Goal: Transaction & Acquisition: Purchase product/service

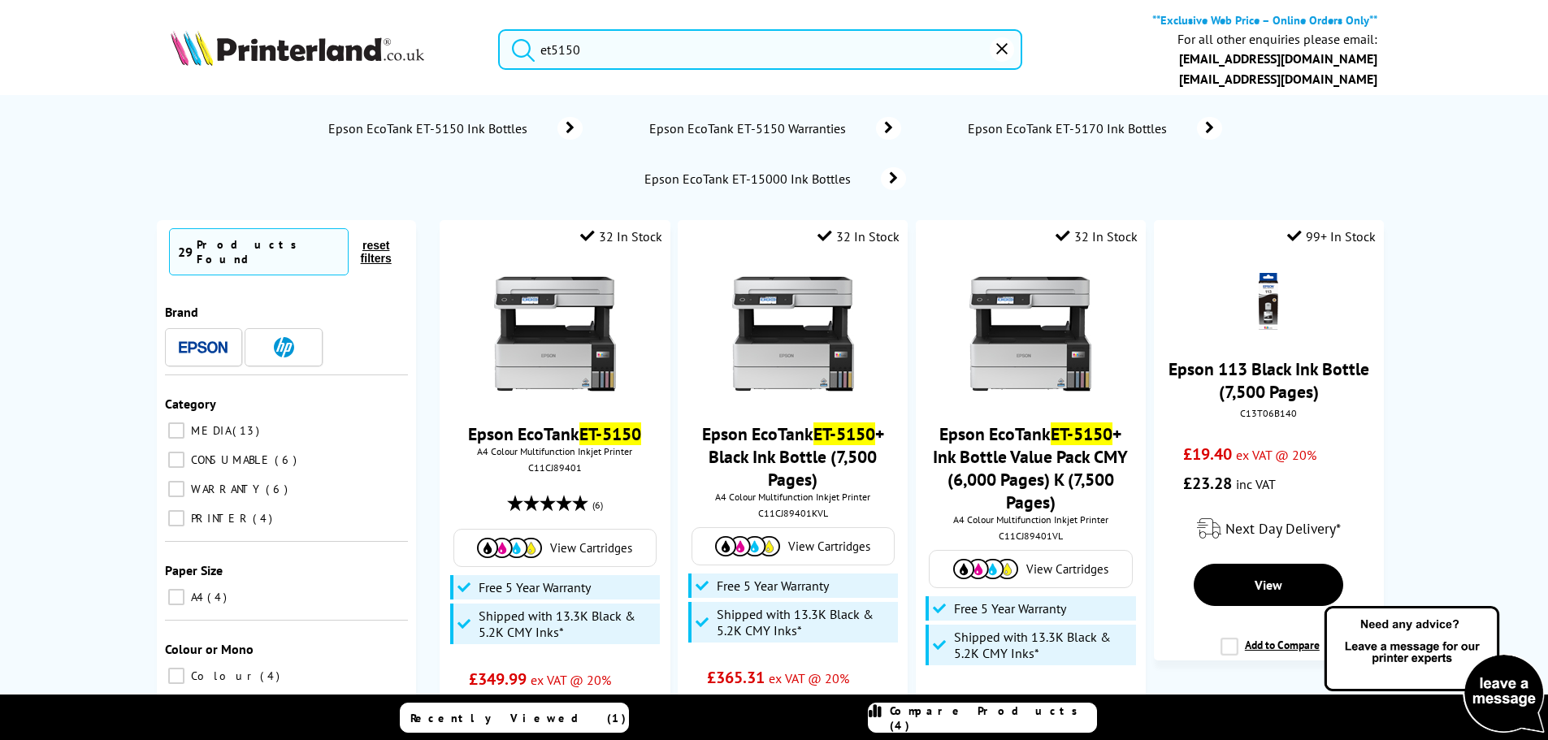
click at [984, 722] on span "Compare Products (4)" at bounding box center [993, 718] width 206 height 29
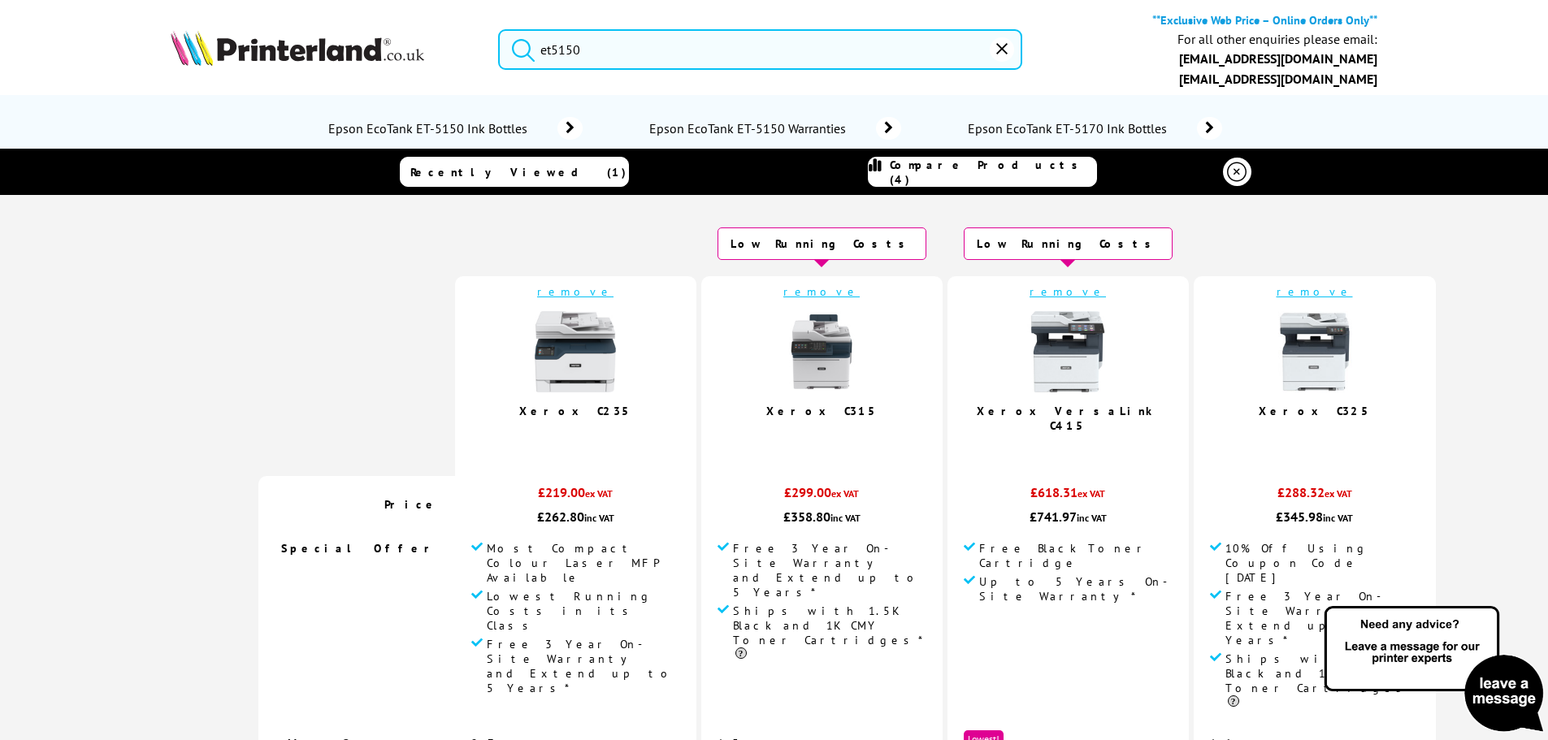
drag, startPoint x: 600, startPoint y: 52, endPoint x: 531, endPoint y: 47, distance: 69.2
click at [531, 47] on form "et5150" at bounding box center [760, 49] width 524 height 41
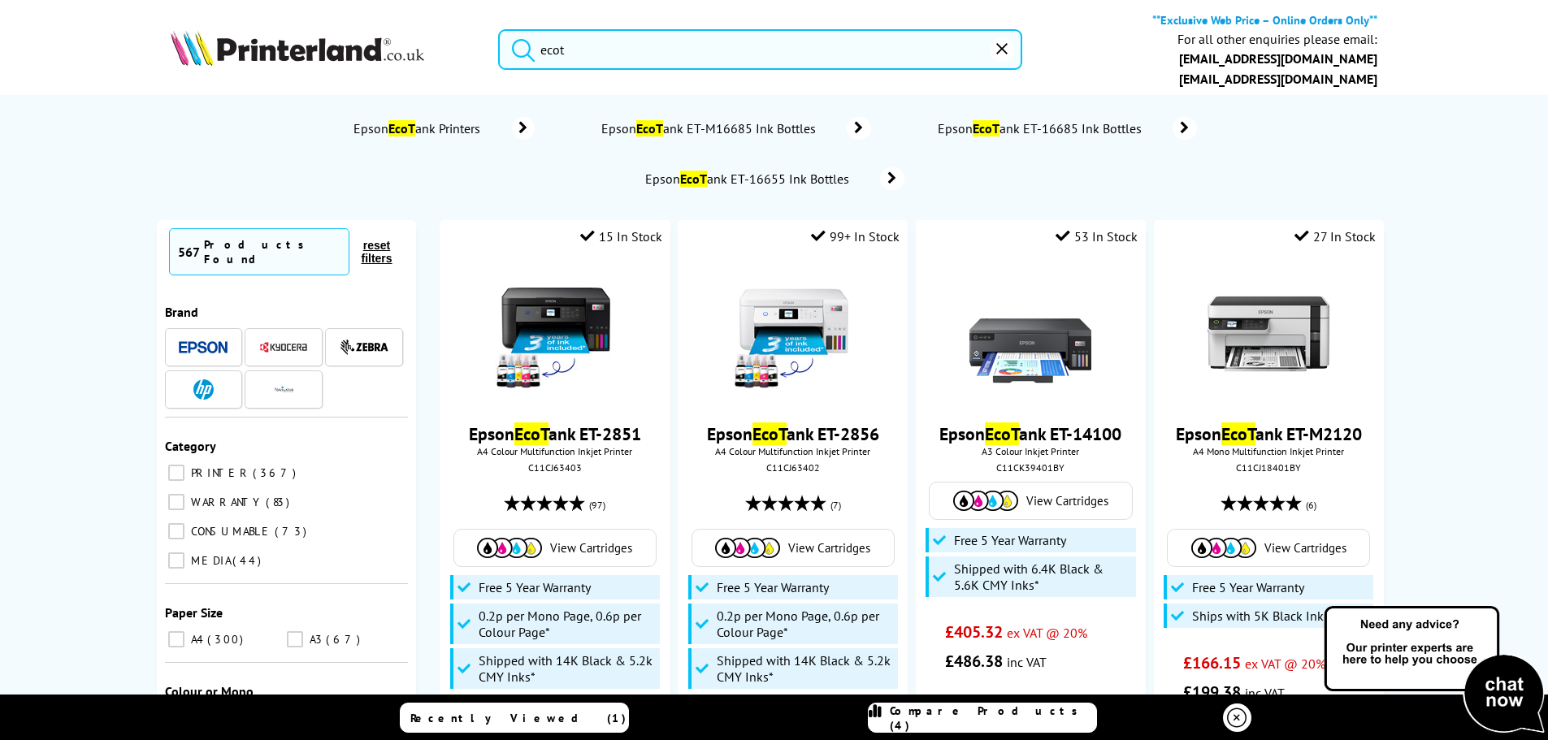
type input "ecot"
click at [462, 126] on span "Epson EcoT ank Printers" at bounding box center [419, 128] width 137 height 16
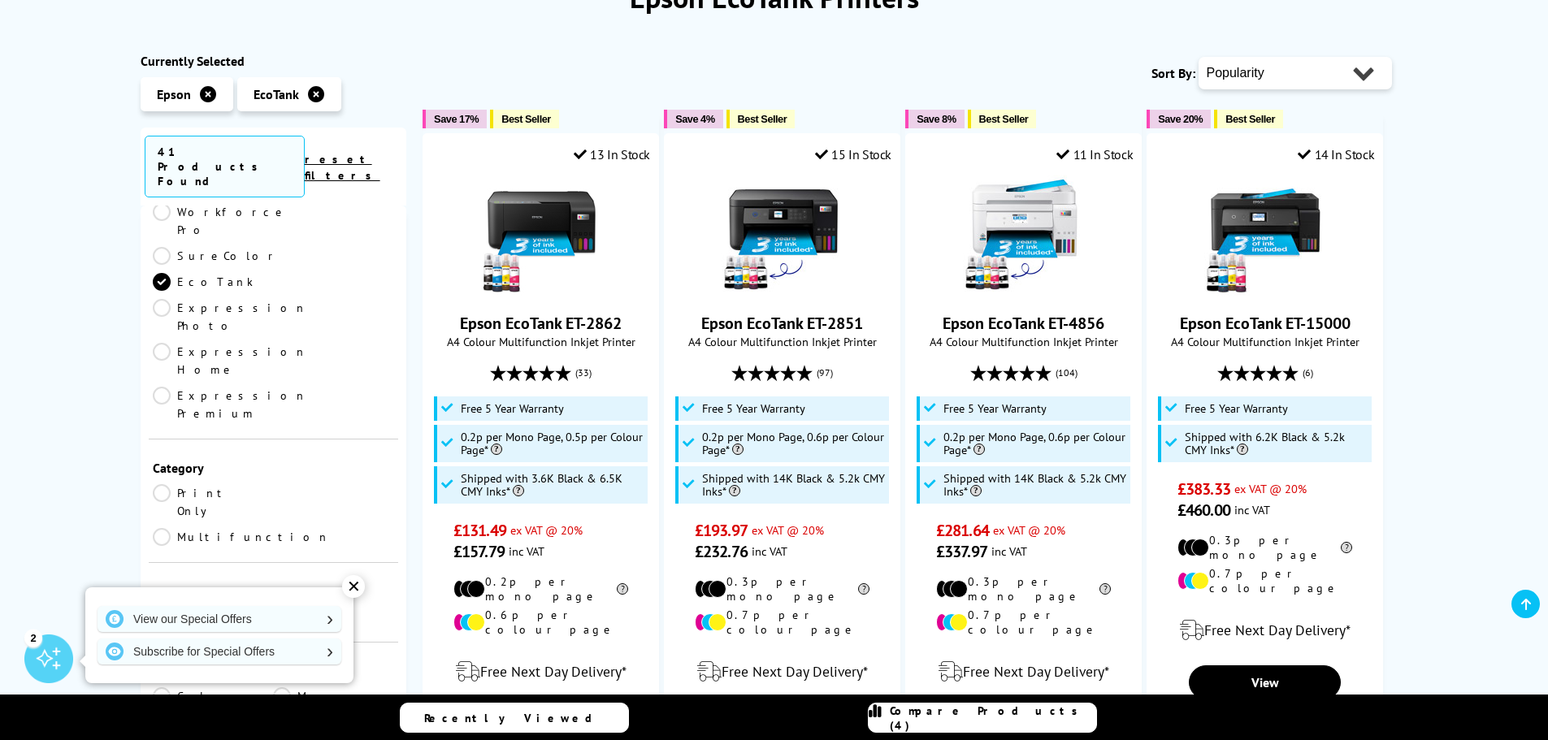
scroll to position [163, 0]
click at [291, 527] on link "A4" at bounding box center [333, 536] width 121 height 18
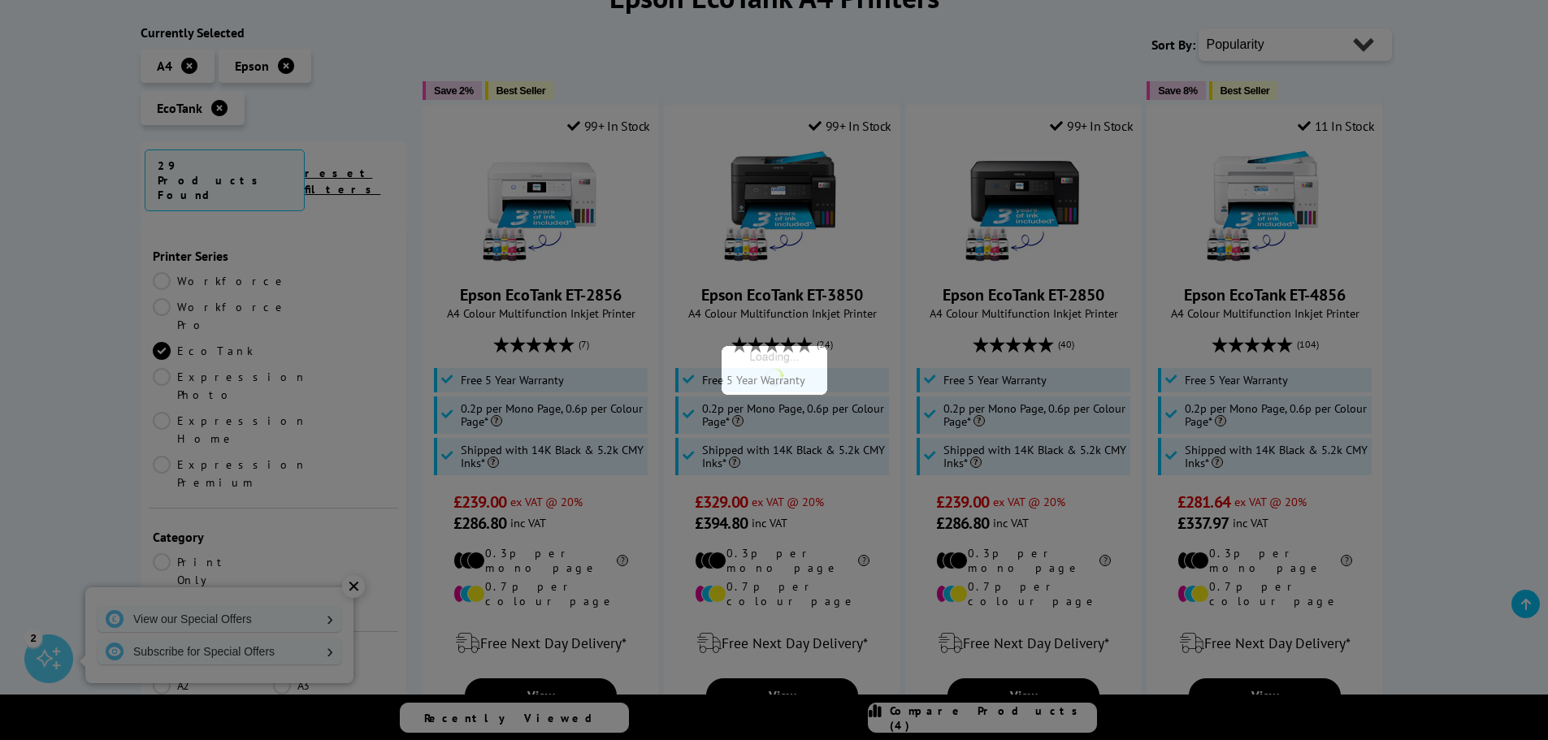
scroll to position [163, 0]
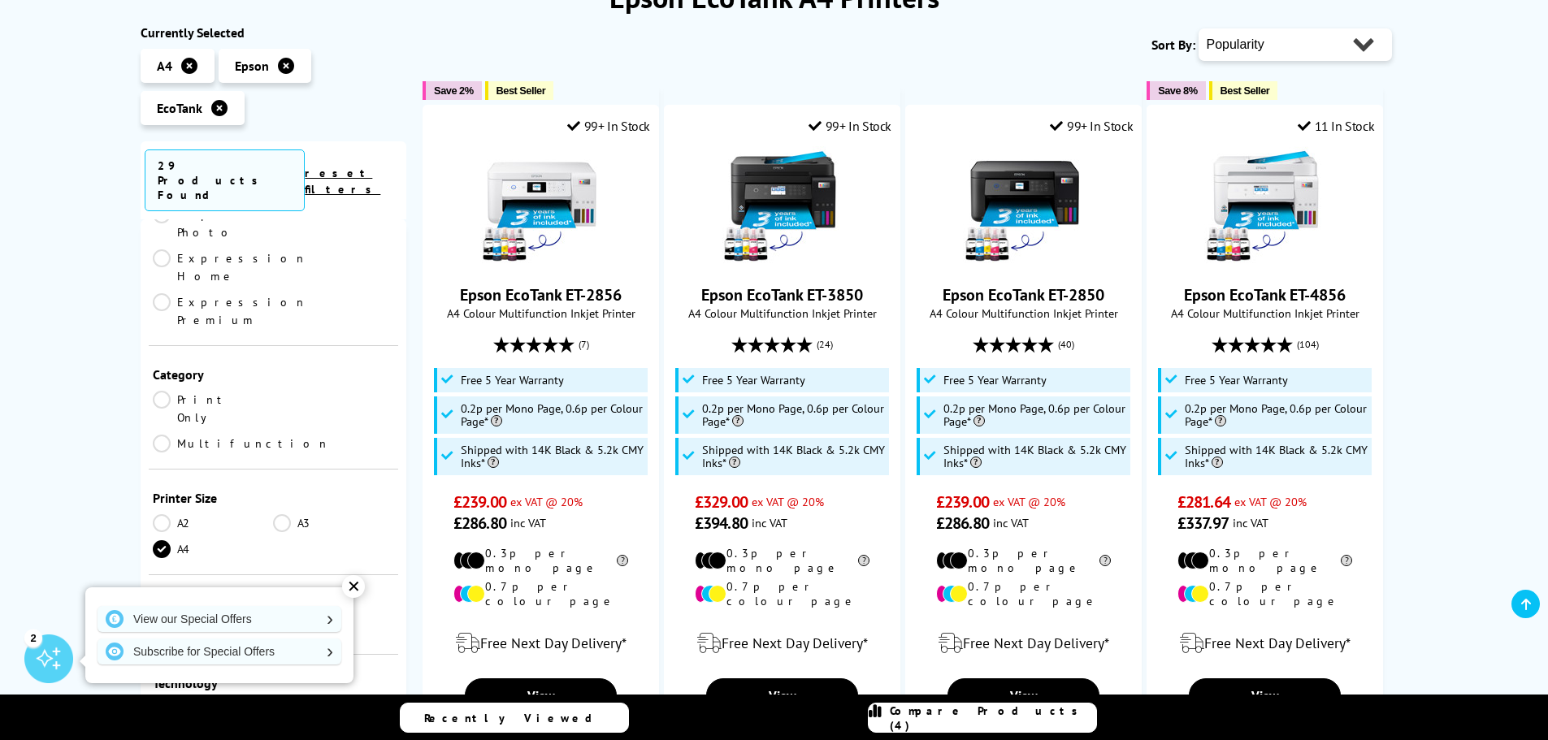
click at [285, 435] on link "Multifunction" at bounding box center [241, 444] width 177 height 18
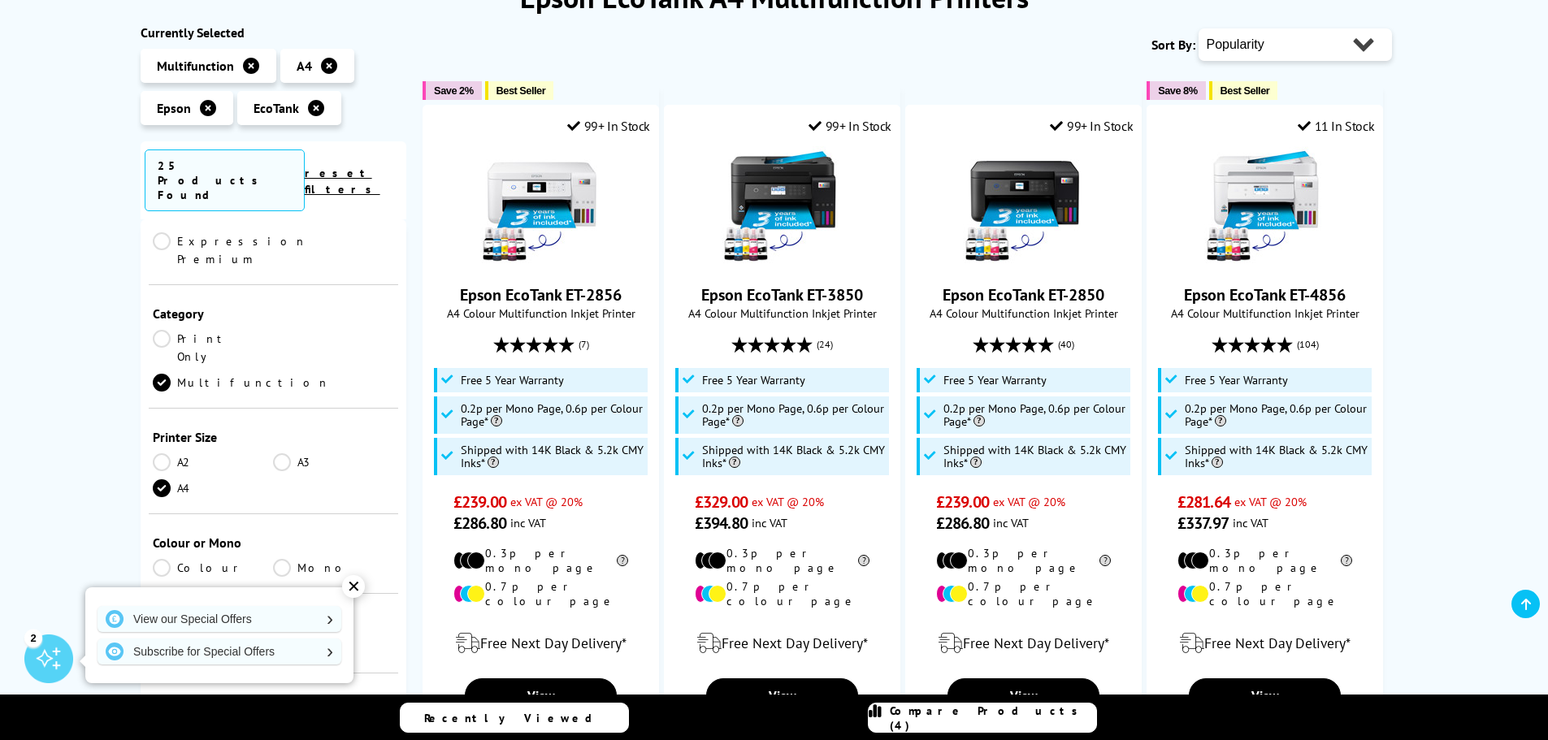
scroll to position [244, 0]
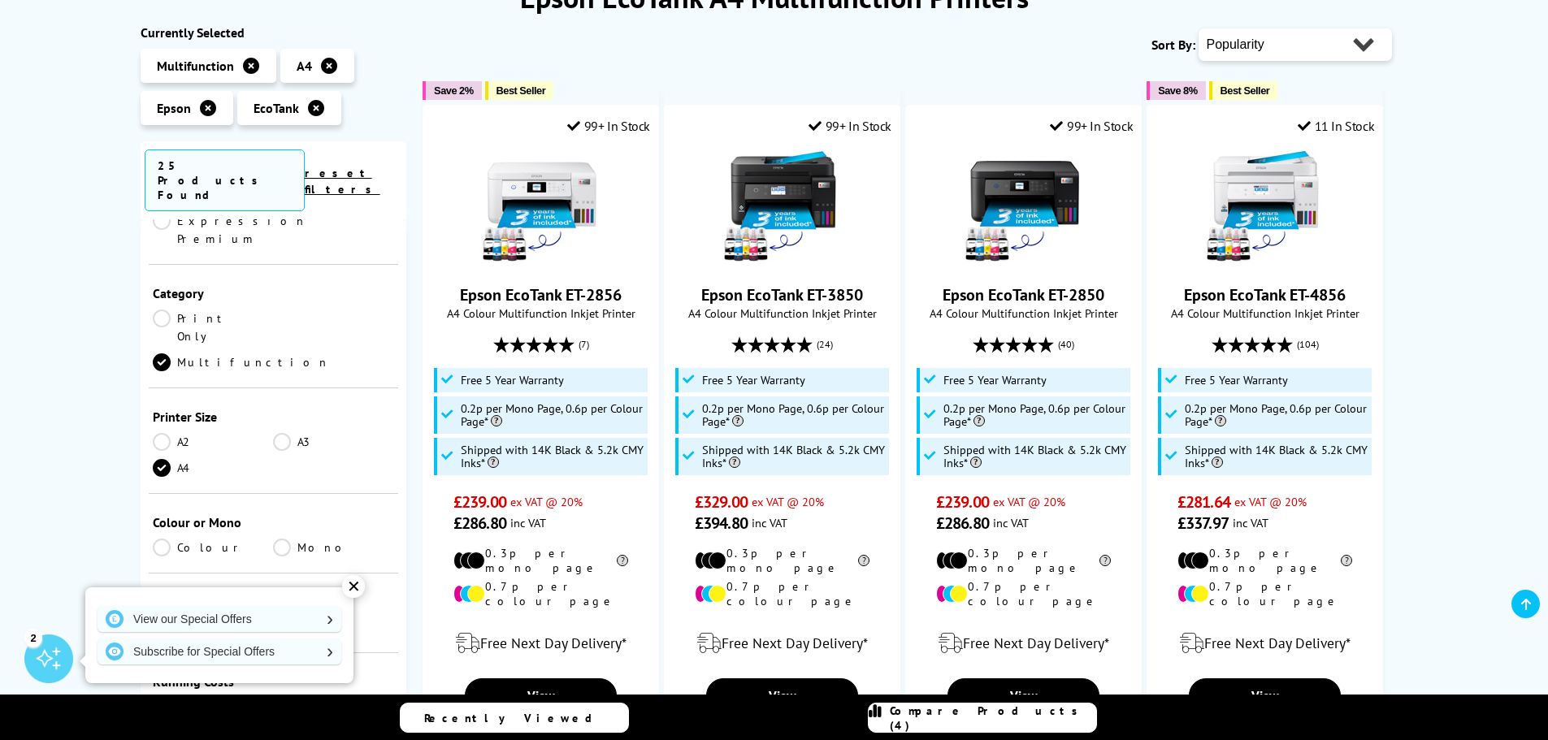
click at [163, 539] on link "Colour" at bounding box center [213, 548] width 121 height 18
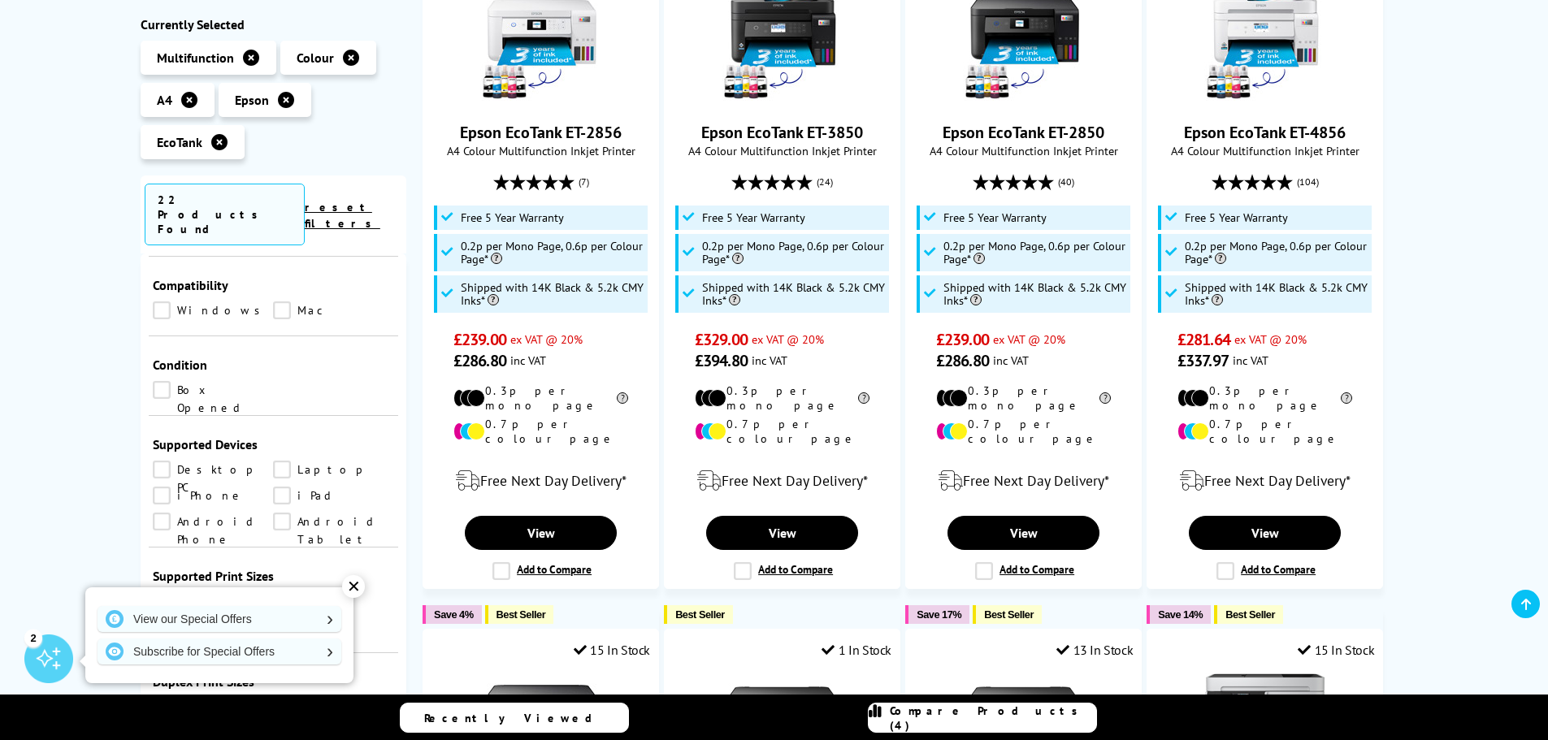
scroll to position [1152, 0]
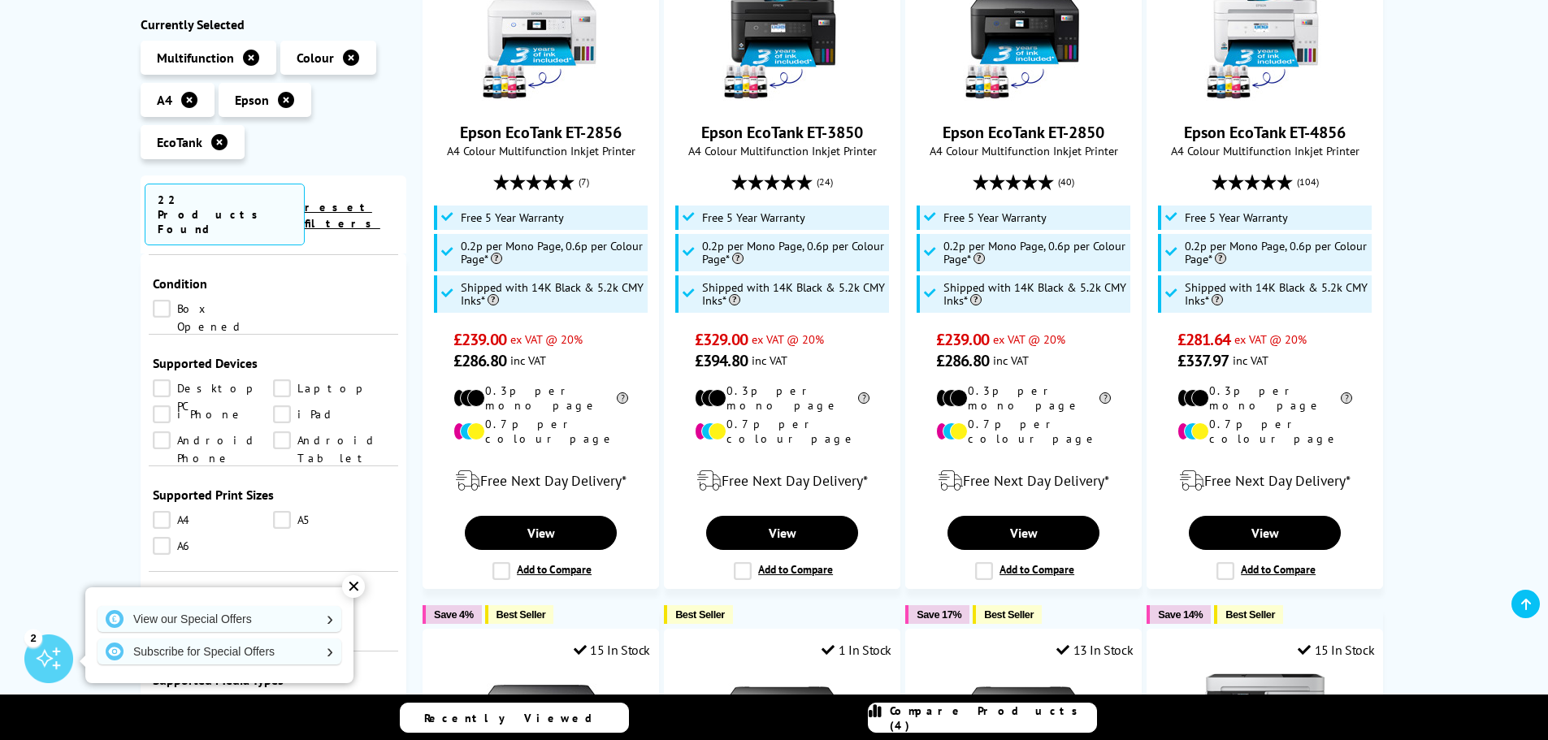
click at [166, 617] on link "A4" at bounding box center [213, 626] width 121 height 18
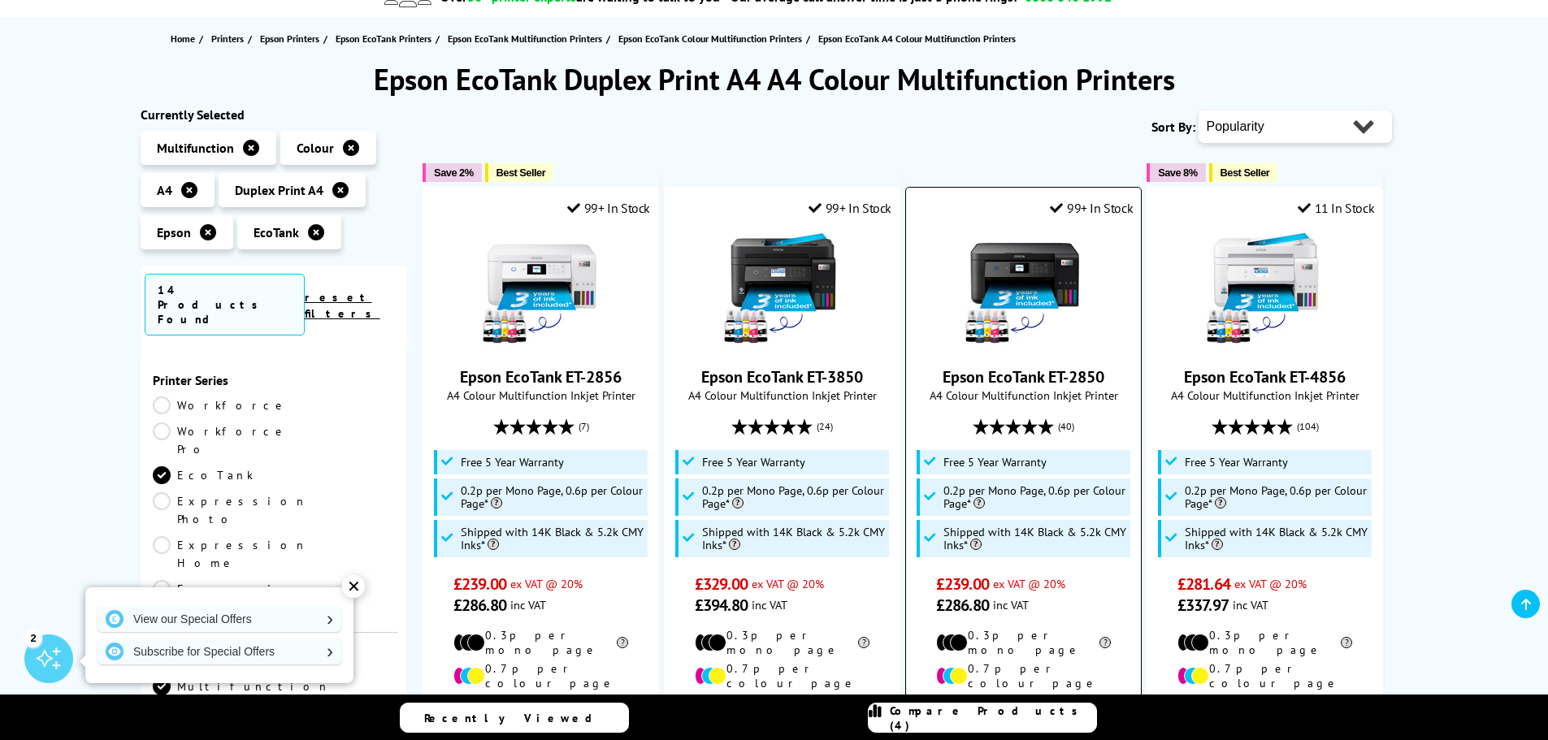
scroll to position [163, 0]
click at [1356, 129] on select "Popularity Rating Price - Low to High Price - High to Low Running Costs - Low t…" at bounding box center [1295, 126] width 193 height 33
select select "Price Ascending"
click at [1199, 110] on select "Popularity Rating Price - Low to High Price - High to Low Running Costs - Low t…" at bounding box center [1295, 126] width 193 height 33
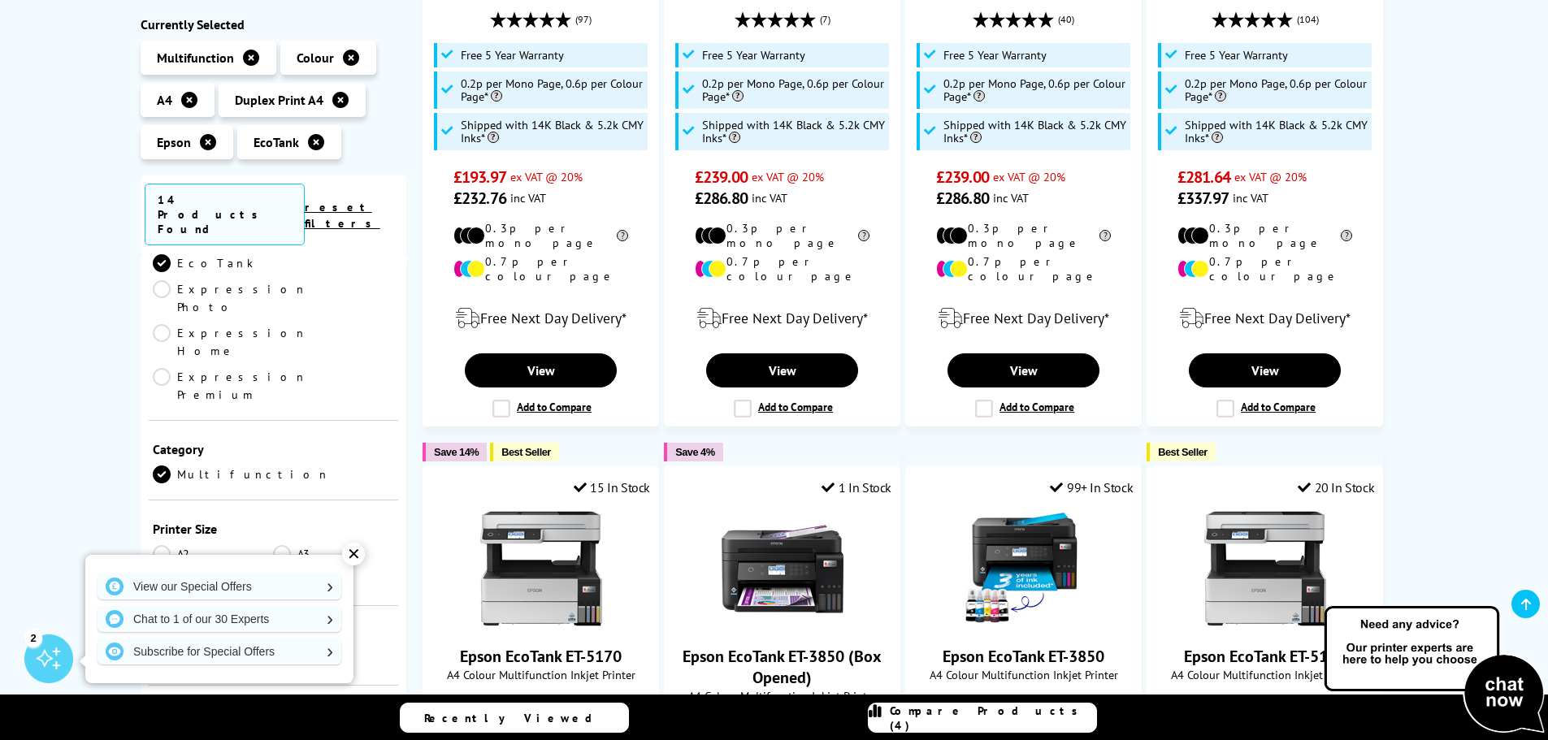
scroll to position [244, 0]
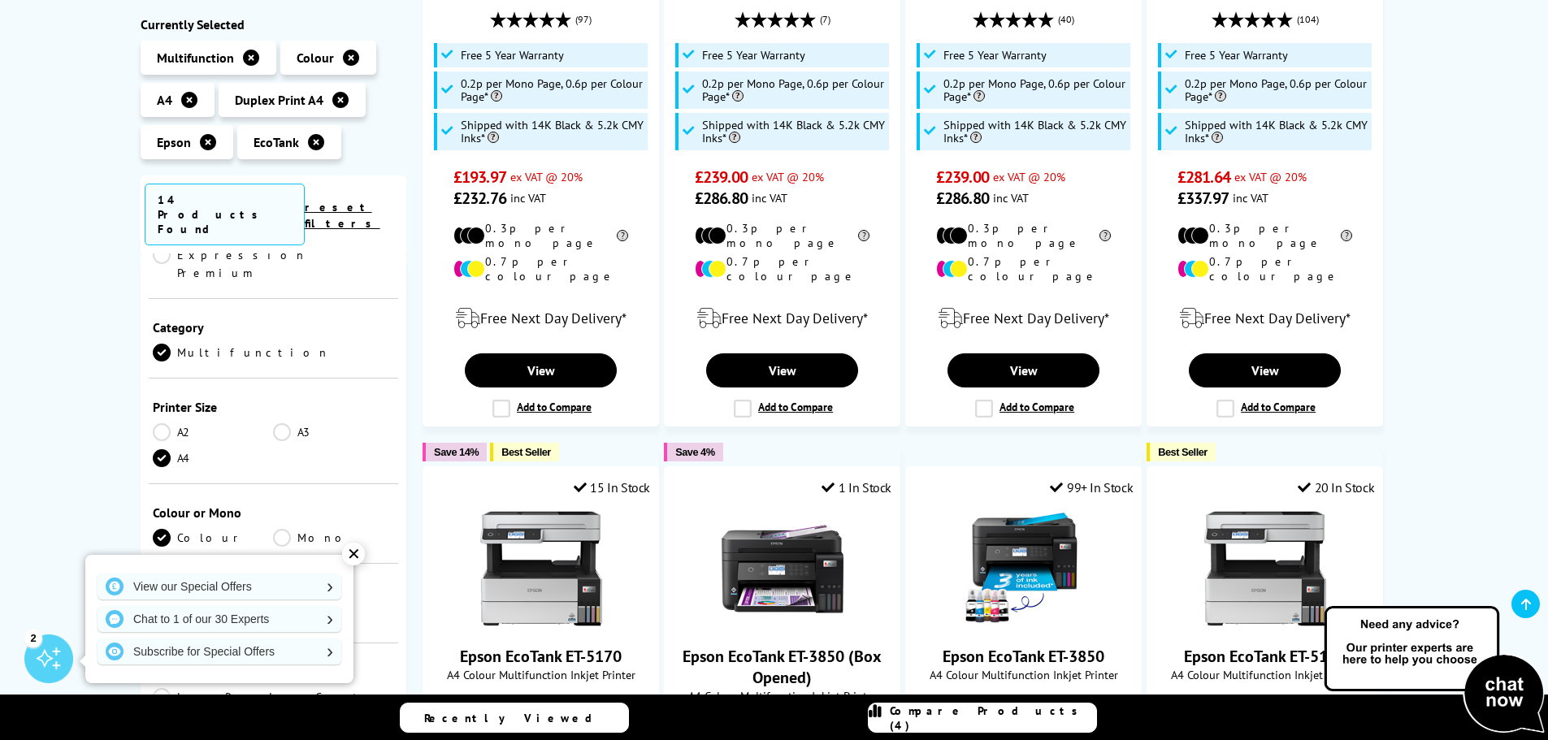
click at [161, 529] on link "Colour" at bounding box center [213, 538] width 121 height 18
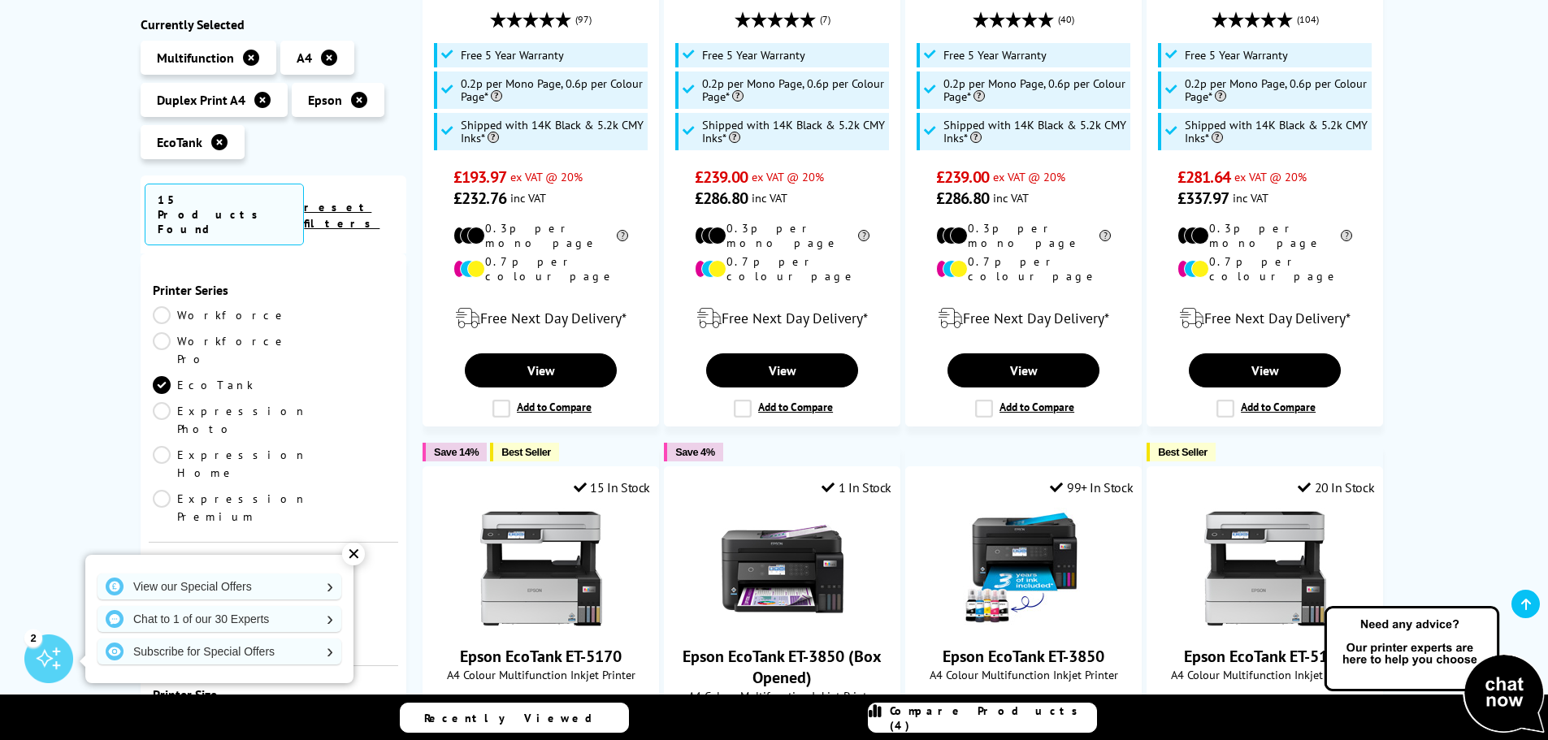
scroll to position [244, 0]
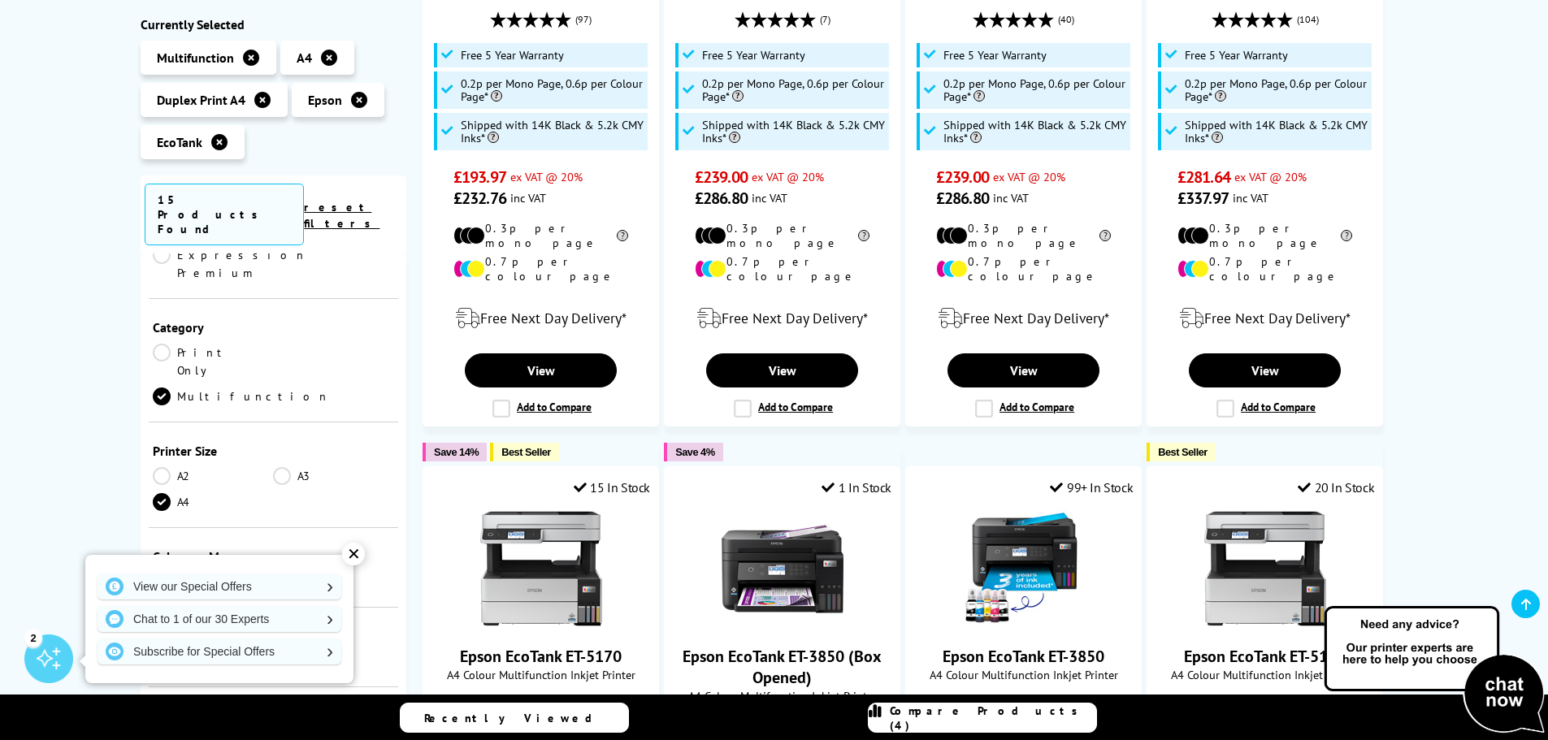
click at [284, 573] on link "Mono" at bounding box center [333, 582] width 121 height 18
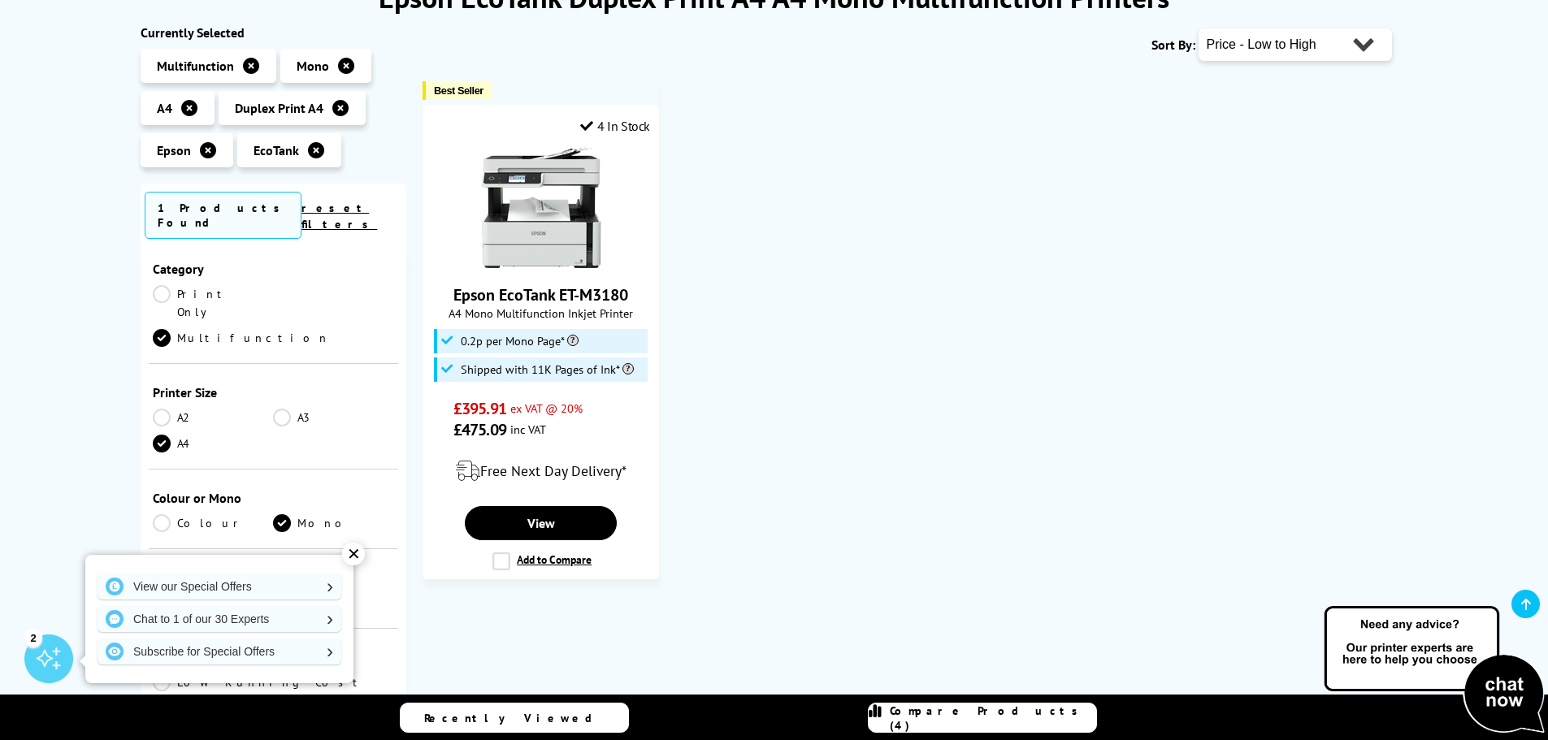
scroll to position [244, 0]
click at [163, 409] on link "Colour" at bounding box center [213, 418] width 121 height 18
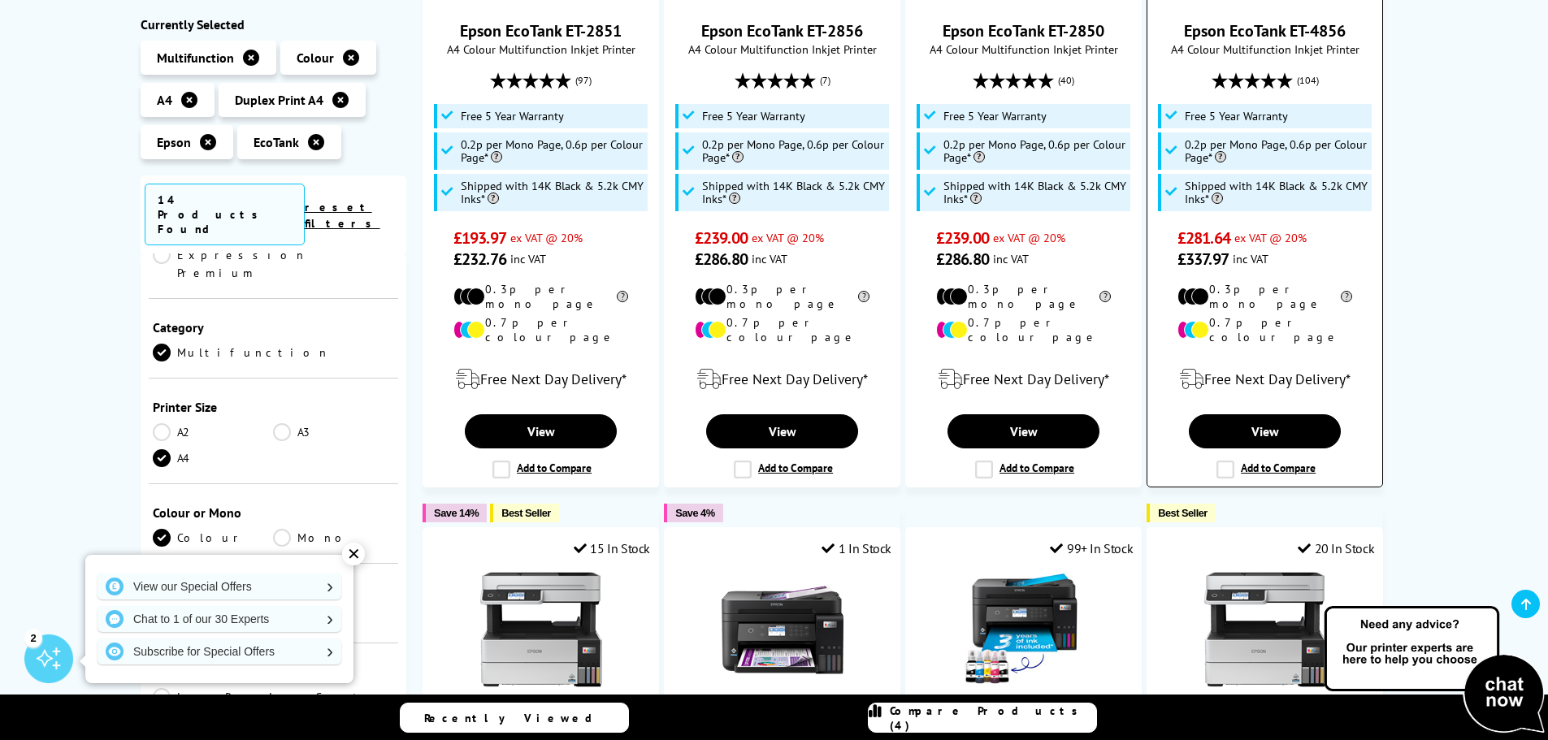
scroll to position [488, 0]
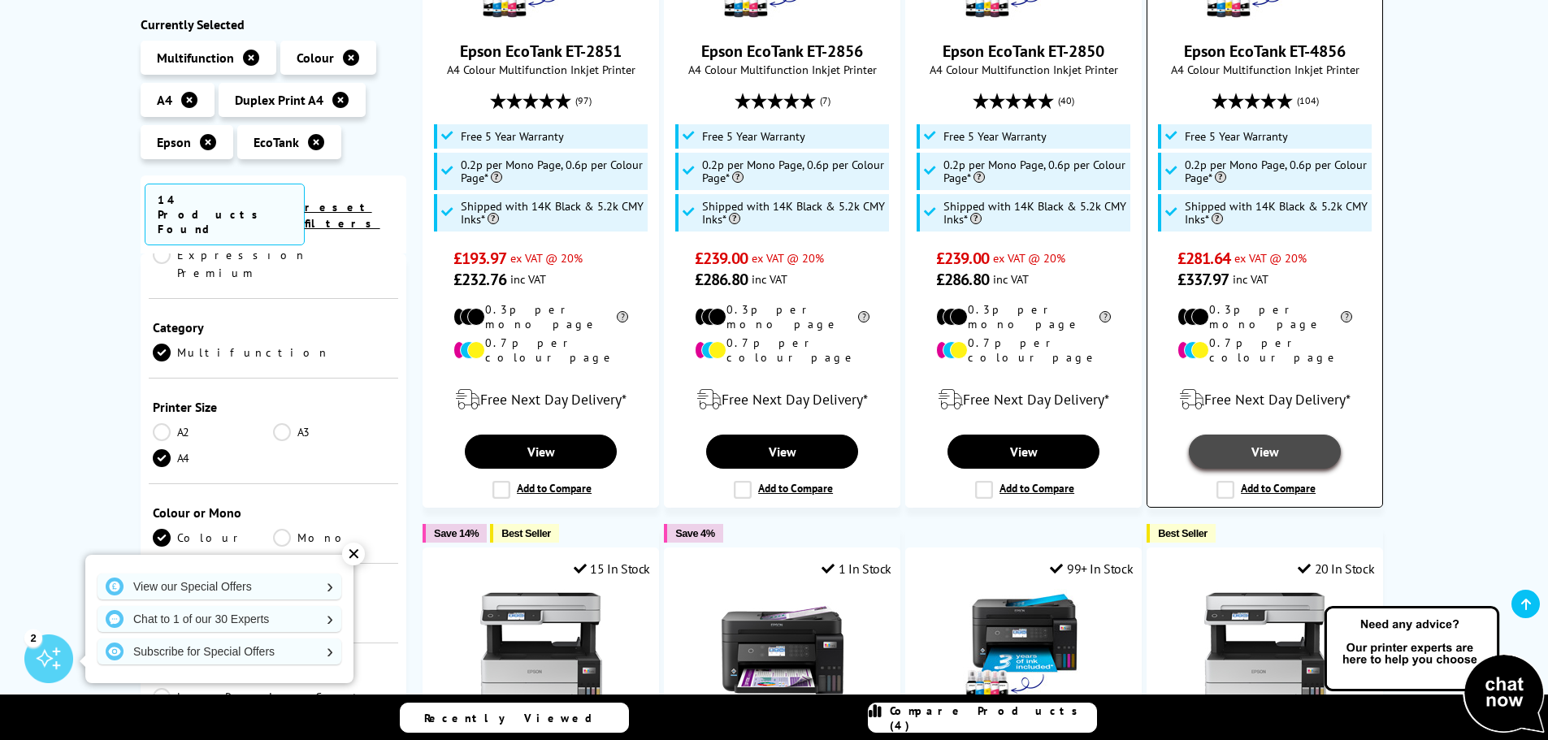
click at [1256, 435] on link "View" at bounding box center [1264, 452] width 151 height 34
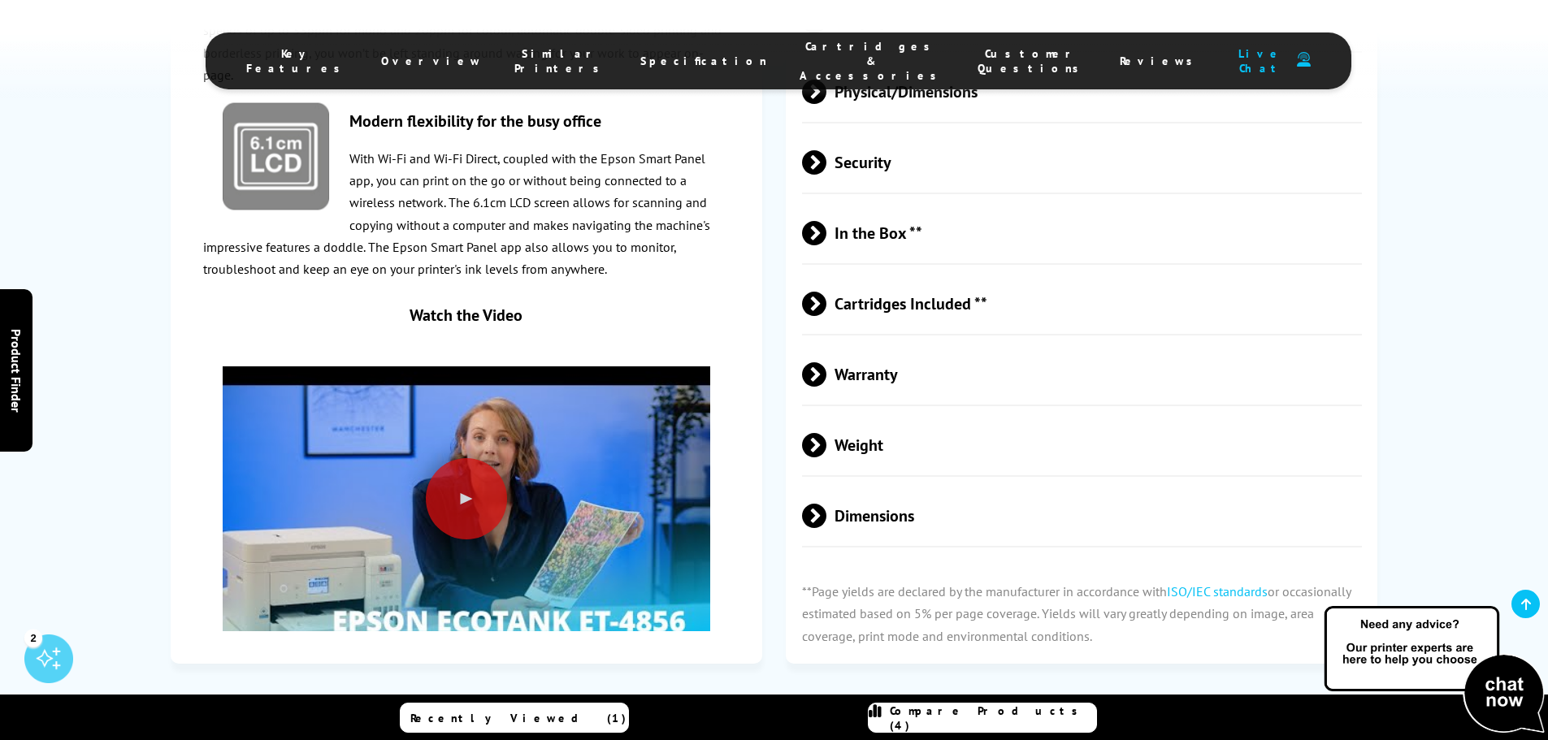
scroll to position [3657, 0]
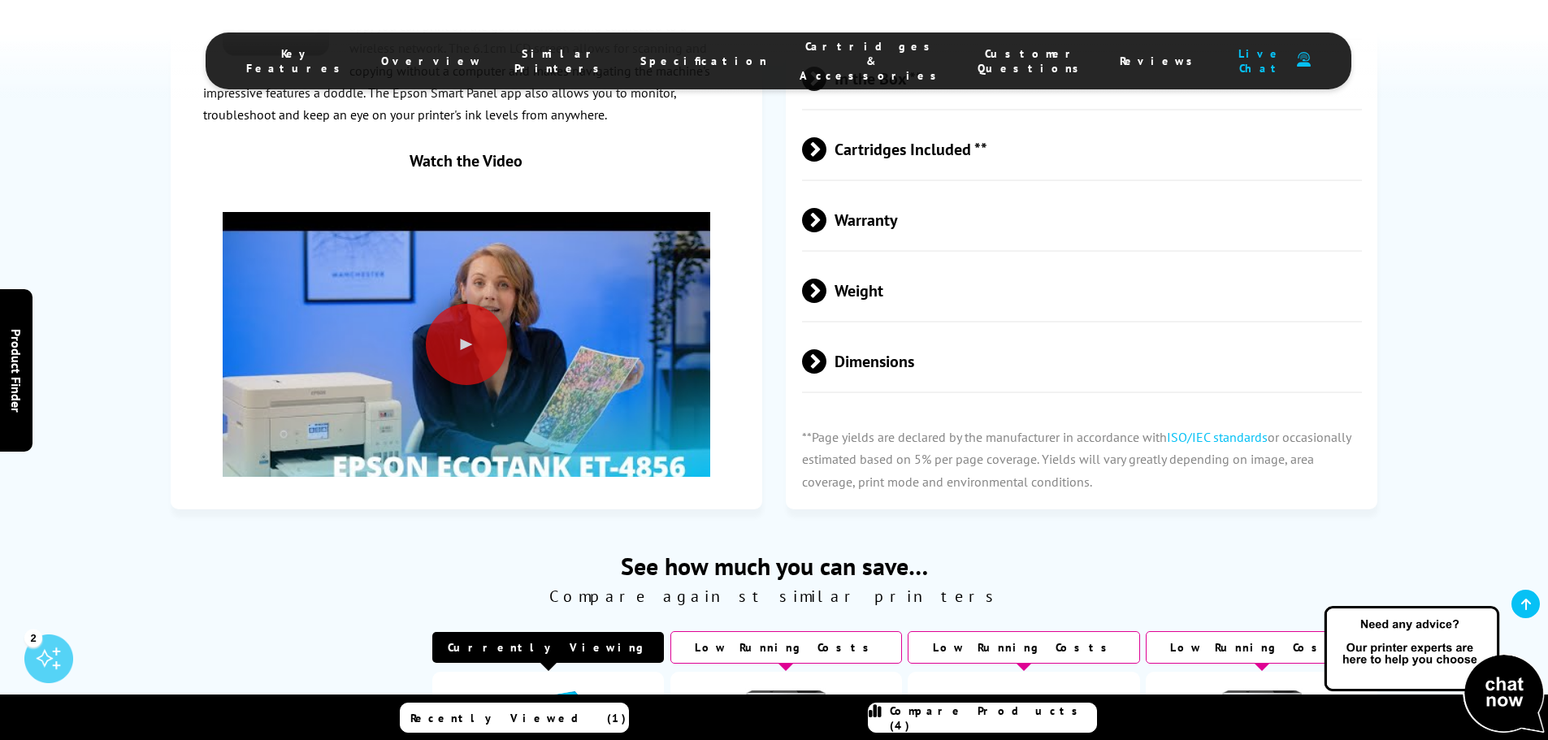
click at [829, 331] on span "Dimensions" at bounding box center [1082, 361] width 561 height 61
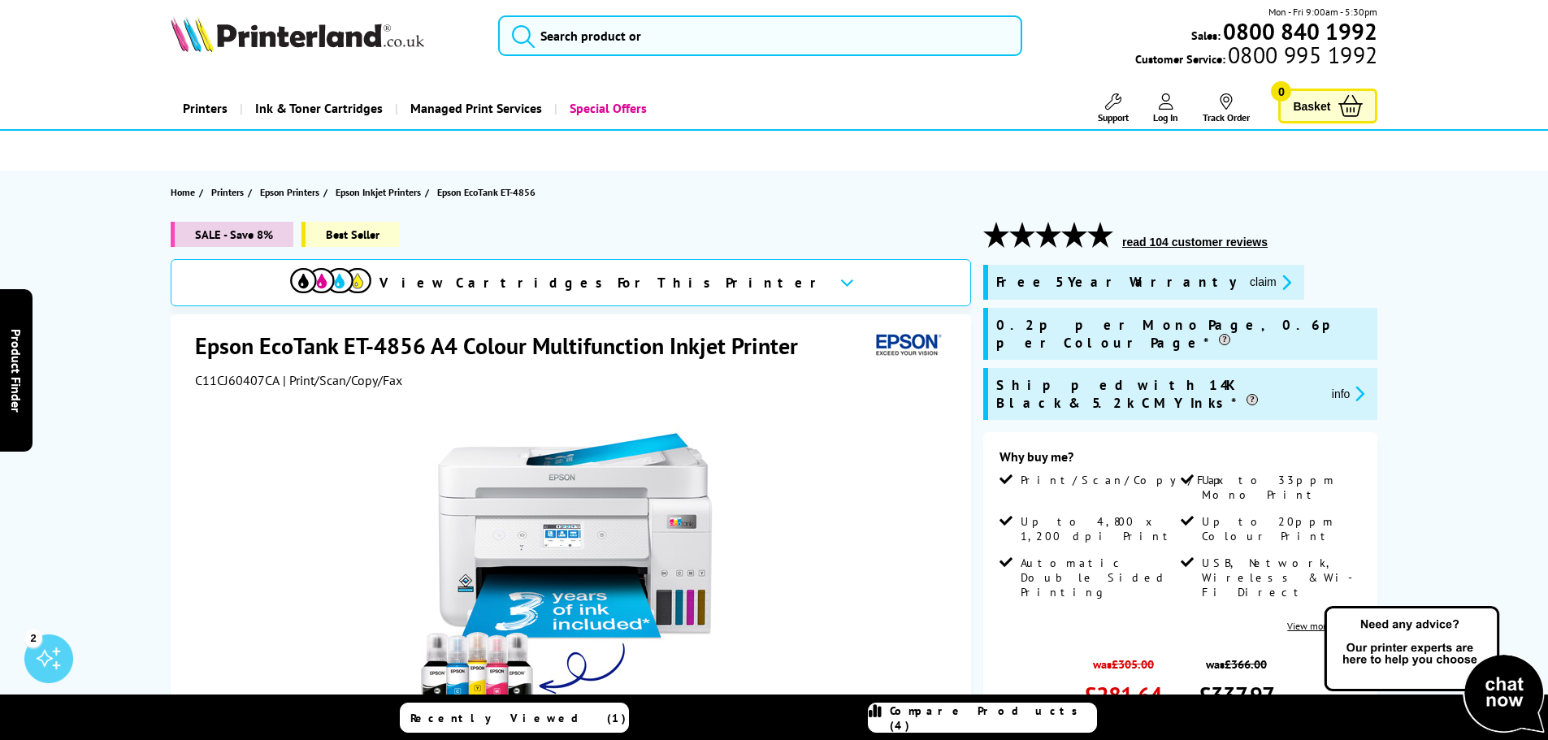
scroll to position [0, 0]
